Goal: Task Accomplishment & Management: Use online tool/utility

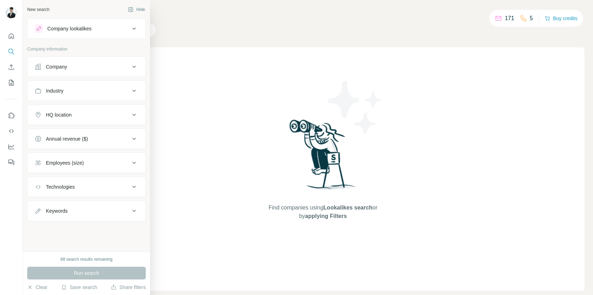
click at [71, 32] on div "Company lookalikes" at bounding box center [69, 28] width 44 height 7
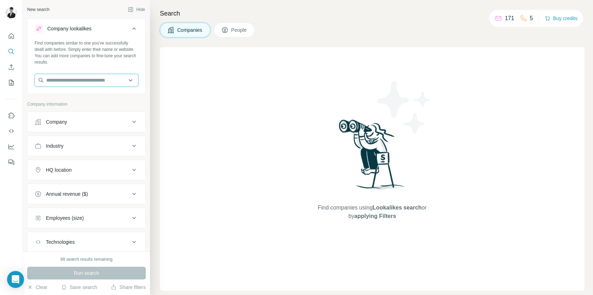
click at [66, 77] on input "text" at bounding box center [87, 80] width 104 height 13
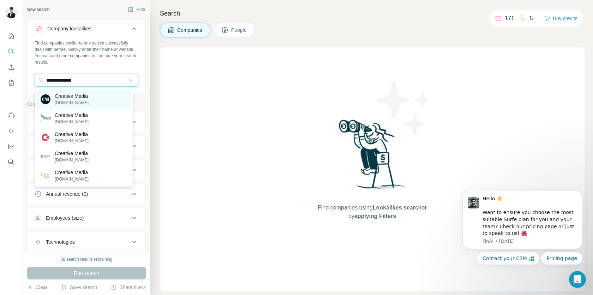
type input "**********"
click at [83, 99] on p "Creative Media" at bounding box center [72, 96] width 34 height 7
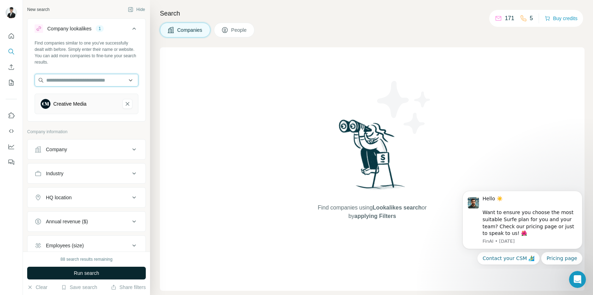
click at [92, 81] on input "text" at bounding box center [87, 80] width 104 height 13
paste input "**********"
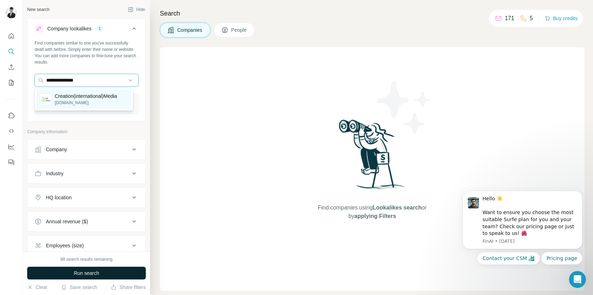
type input "**********"
click at [84, 103] on p "[DOMAIN_NAME]" at bounding box center [86, 103] width 63 height 6
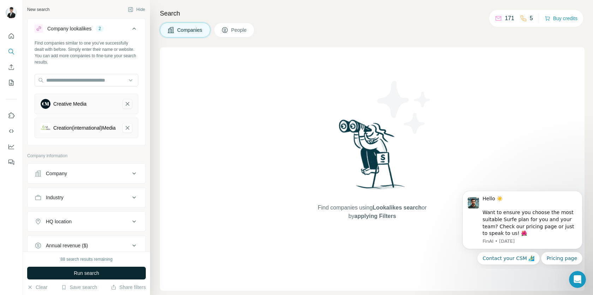
click at [123, 99] on button "Creative Media-remove-button" at bounding box center [128, 104] width 10 height 10
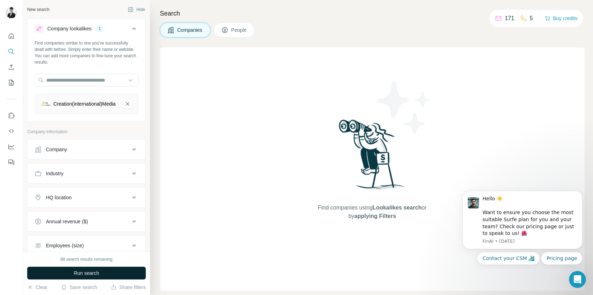
click at [108, 270] on button "Run search" at bounding box center [86, 273] width 119 height 13
click at [79, 102] on div "Creation(international)Media" at bounding box center [84, 103] width 63 height 7
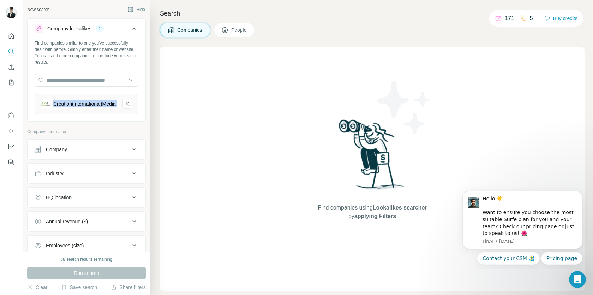
click at [79, 102] on div "Creation(international)Media" at bounding box center [84, 103] width 63 height 7
copy div "Creation(international)Media"
click at [100, 80] on input "text" at bounding box center [87, 80] width 104 height 13
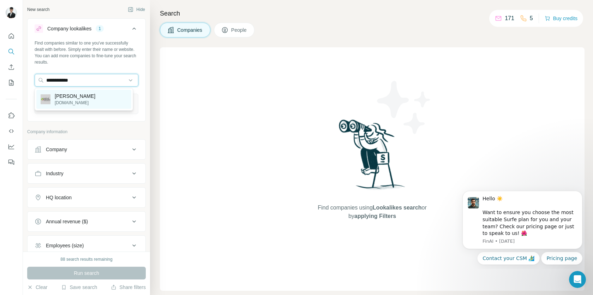
type input "**********"
click at [100, 99] on div "[PERSON_NAME] [DOMAIN_NAME]" at bounding box center [83, 99] width 95 height 19
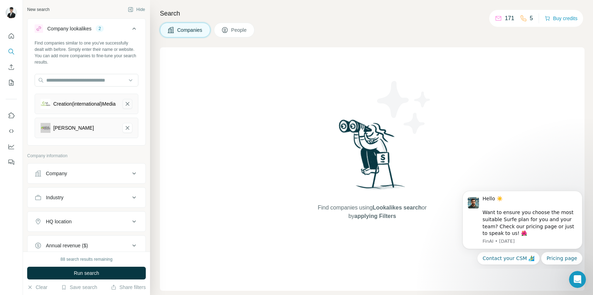
click at [131, 106] on icon "Creation(international)Media-remove-button" at bounding box center [127, 103] width 6 height 7
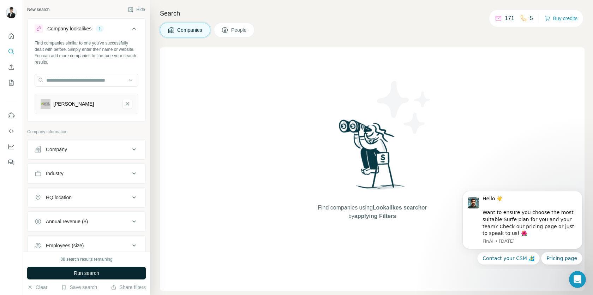
click at [87, 273] on span "Run search" at bounding box center [86, 273] width 25 height 7
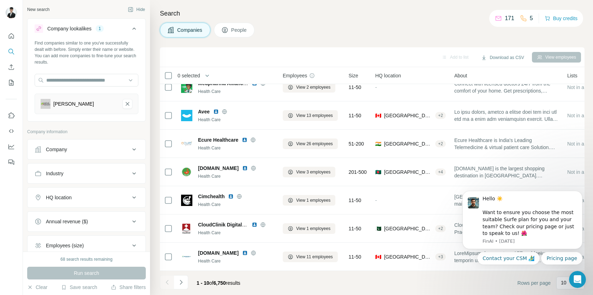
scroll to position [100, 0]
click at [92, 108] on div "[PERSON_NAME]" at bounding box center [79, 104] width 76 height 10
click at [124, 104] on icon "Sehat Kahani-remove-button" at bounding box center [127, 103] width 6 height 7
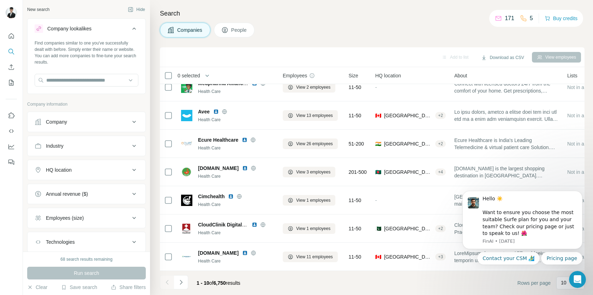
click at [130, 120] on icon at bounding box center [134, 122] width 8 height 8
click at [81, 136] on input "text" at bounding box center [87, 139] width 104 height 13
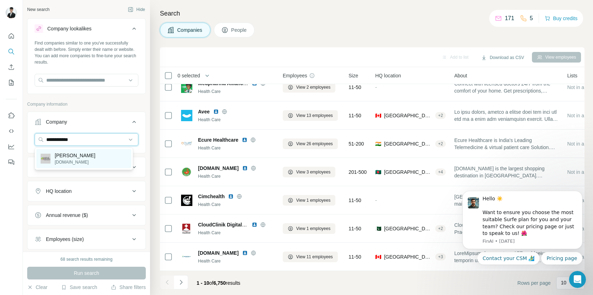
type input "**********"
click at [81, 160] on p "[DOMAIN_NAME]" at bounding box center [75, 162] width 41 height 6
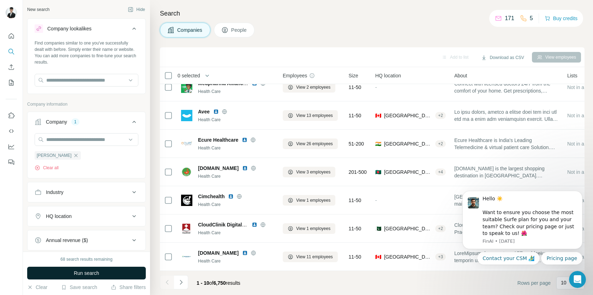
click at [135, 274] on button "Run search" at bounding box center [86, 273] width 119 height 13
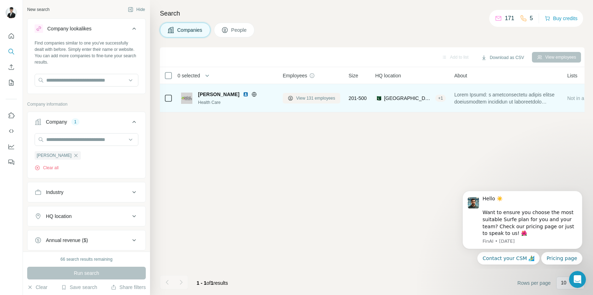
click at [336, 100] on span "View 131 employees" at bounding box center [315, 98] width 39 height 6
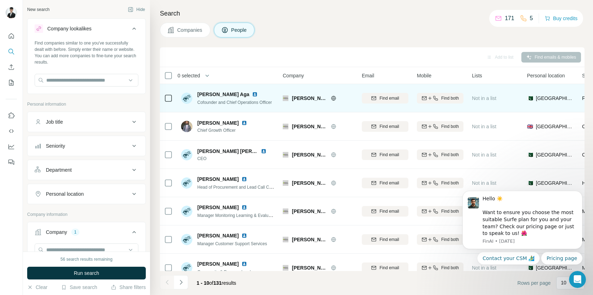
click at [231, 95] on span "[PERSON_NAME] Aga" at bounding box center [223, 94] width 52 height 7
click at [252, 94] on img at bounding box center [255, 94] width 6 height 6
